Goal: Go to known website: Go to known website

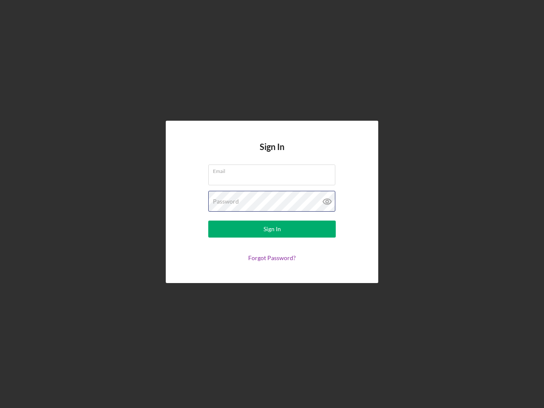
click at [272, 204] on div "Password" at bounding box center [271, 201] width 127 height 21
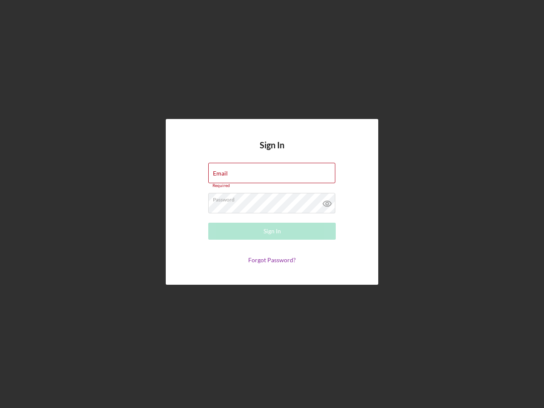
click at [327, 201] on icon at bounding box center [326, 203] width 21 height 21
